Goal: Information Seeking & Learning: Learn about a topic

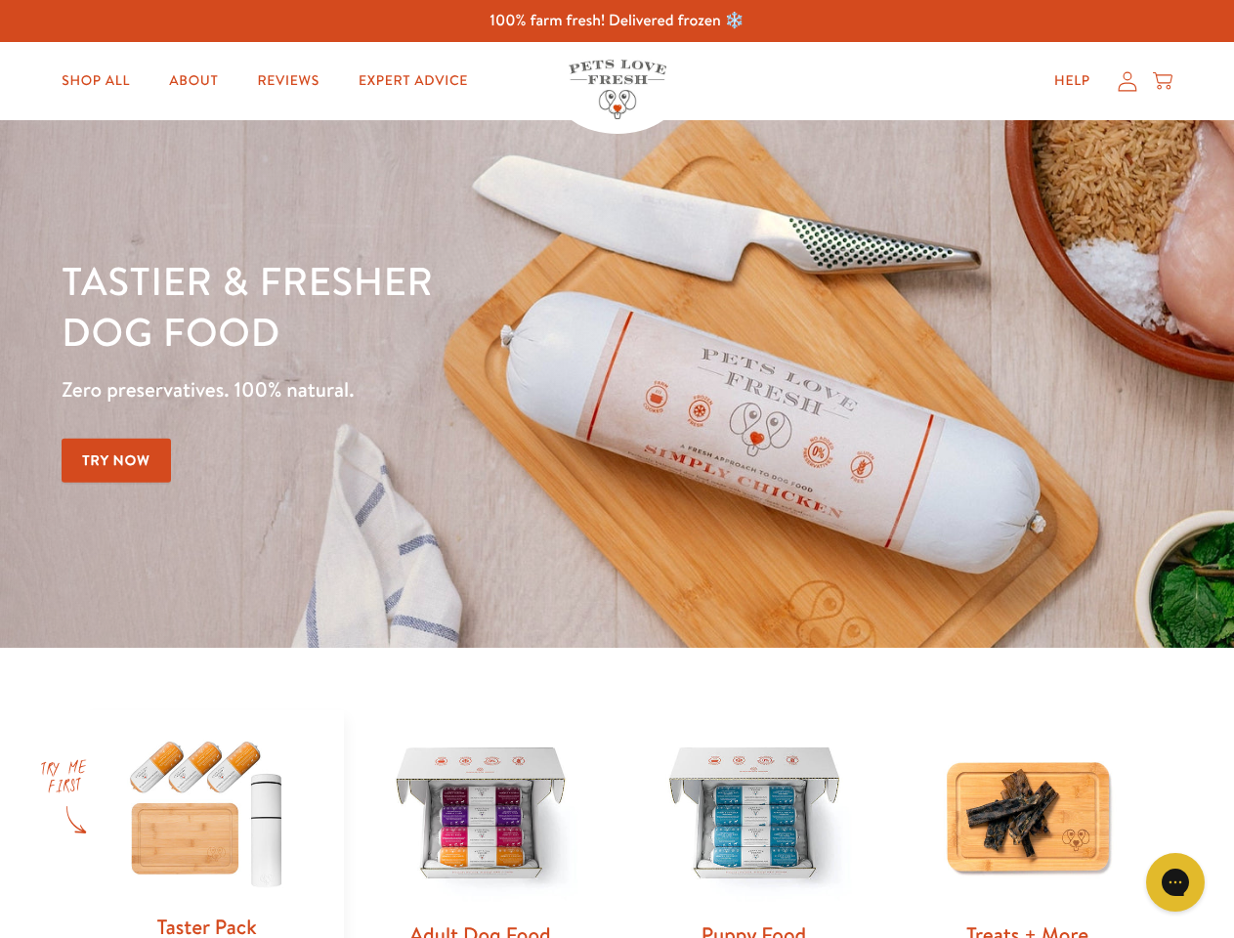
click at [617, 469] on div "Tastier & fresher dog food Zero preservatives. 100% natural. Try Now" at bounding box center [432, 384] width 741 height 258
click at [1175, 882] on icon "Gorgias live chat" at bounding box center [1175, 882] width 19 height 19
